Goal: Transaction & Acquisition: Purchase product/service

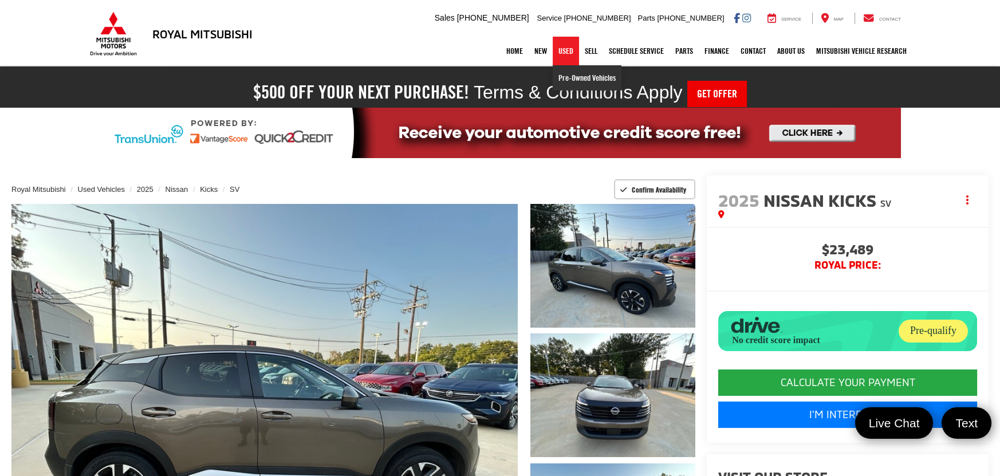
click at [558, 74] on link "Pre-Owned Vehicles" at bounding box center [587, 77] width 69 height 25
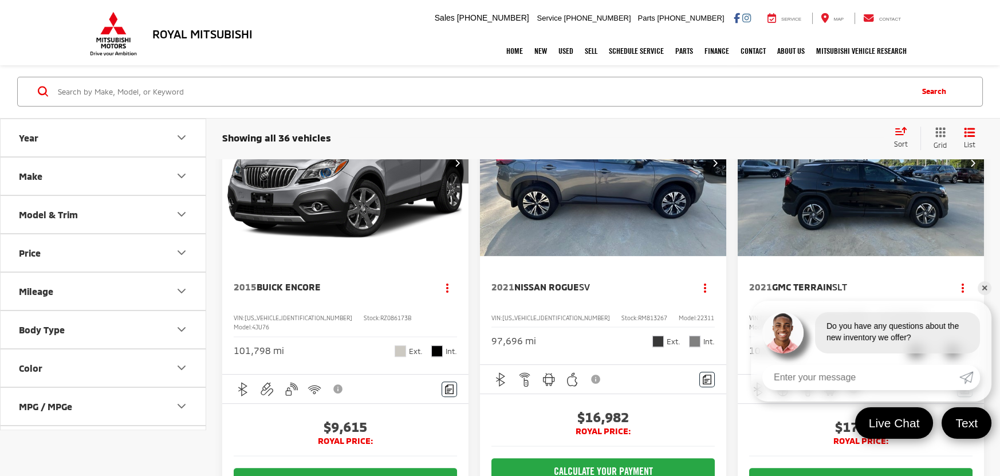
click at [570, 281] on span "Nissan Rogue" at bounding box center [546, 286] width 65 height 11
